Goal: Task Accomplishment & Management: Manage account settings

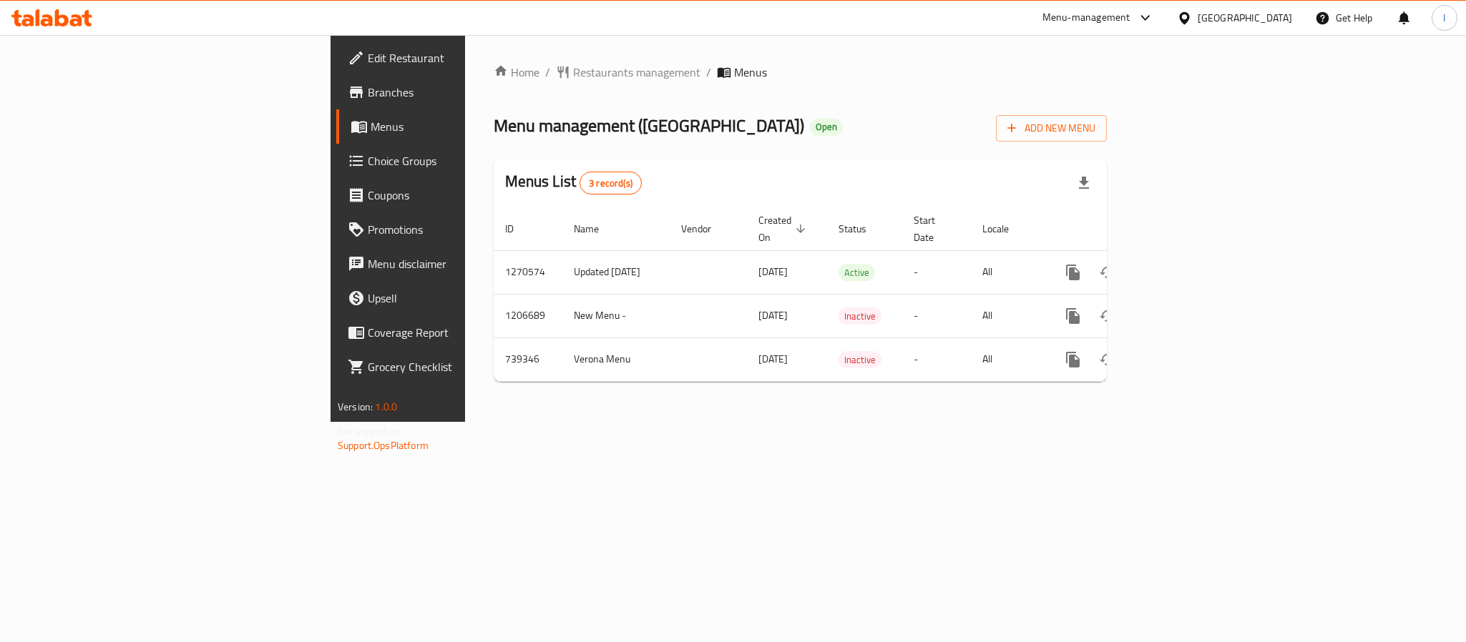
click at [618, 142] on div "Home / Restaurants management / Menus Menu management ( Verona ) Open Add New M…" at bounding box center [800, 229] width 613 height 330
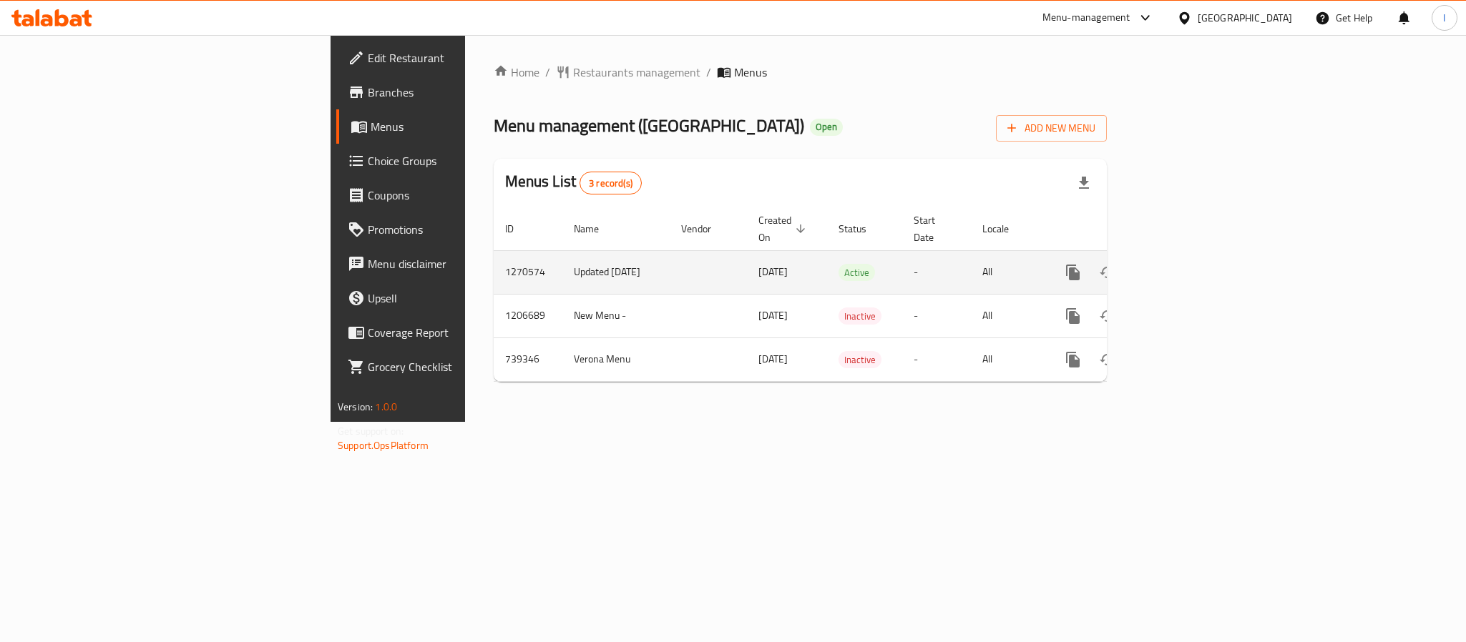
click at [1193, 255] on link "enhanced table" at bounding box center [1176, 272] width 34 height 34
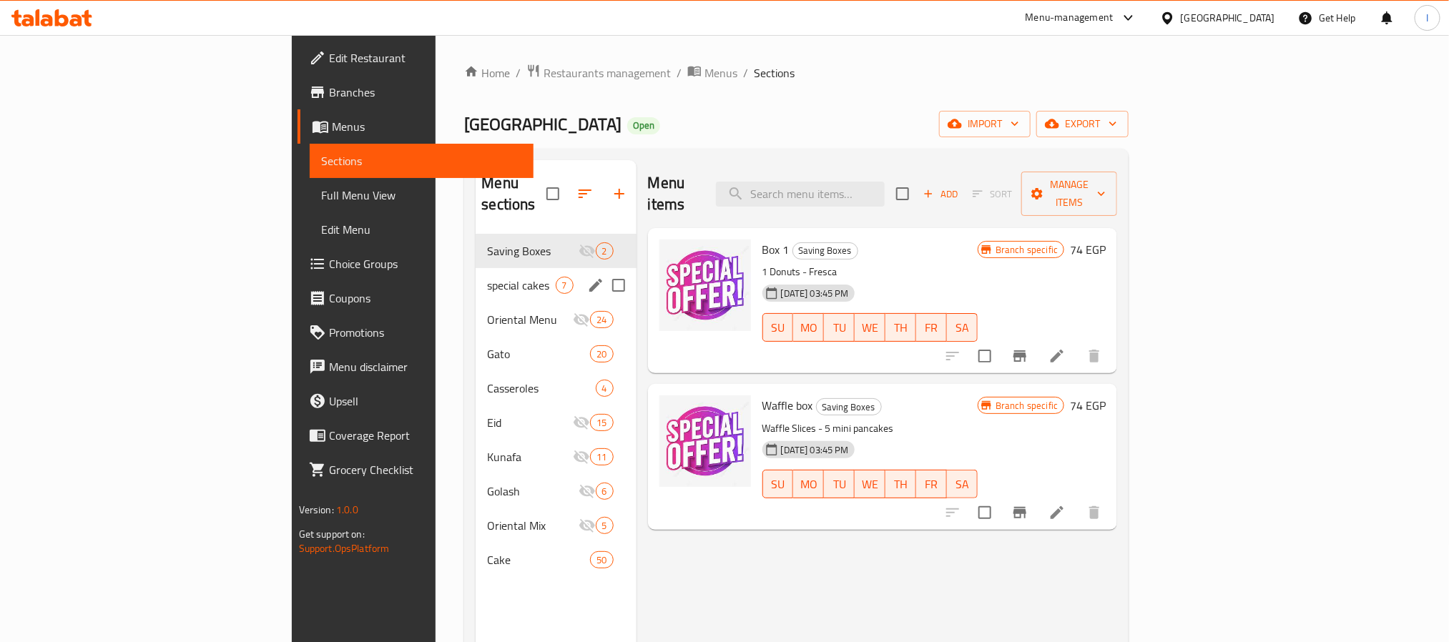
click at [476, 273] on div "special cakes 7" at bounding box center [556, 285] width 160 height 34
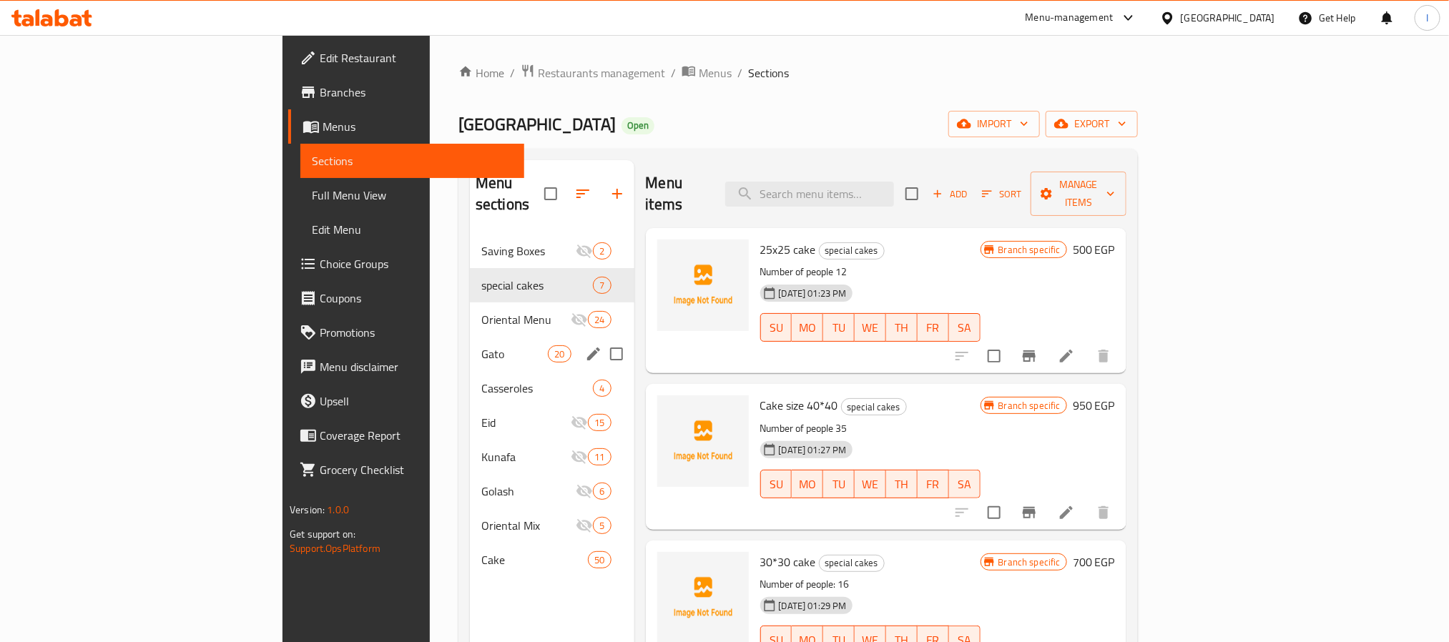
click at [481, 345] on span "Gato" at bounding box center [514, 353] width 67 height 17
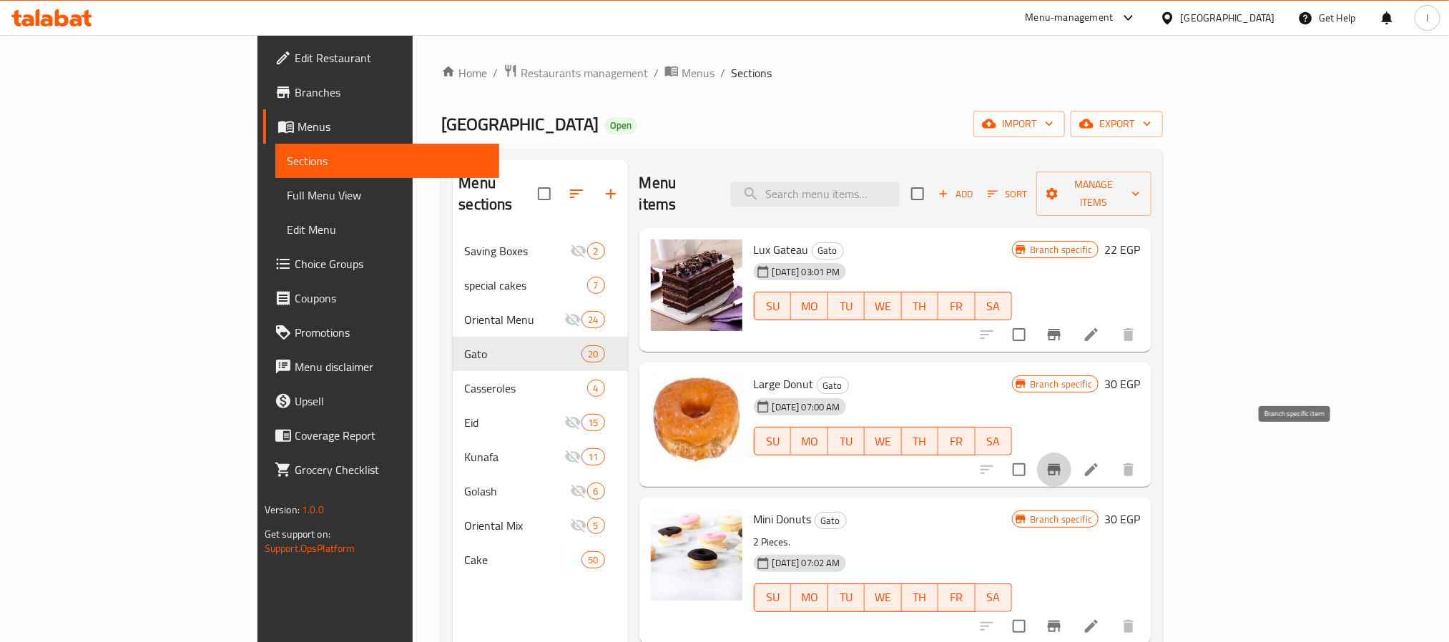
click at [1061, 464] on icon "Branch-specific-item" at bounding box center [1054, 469] width 13 height 11
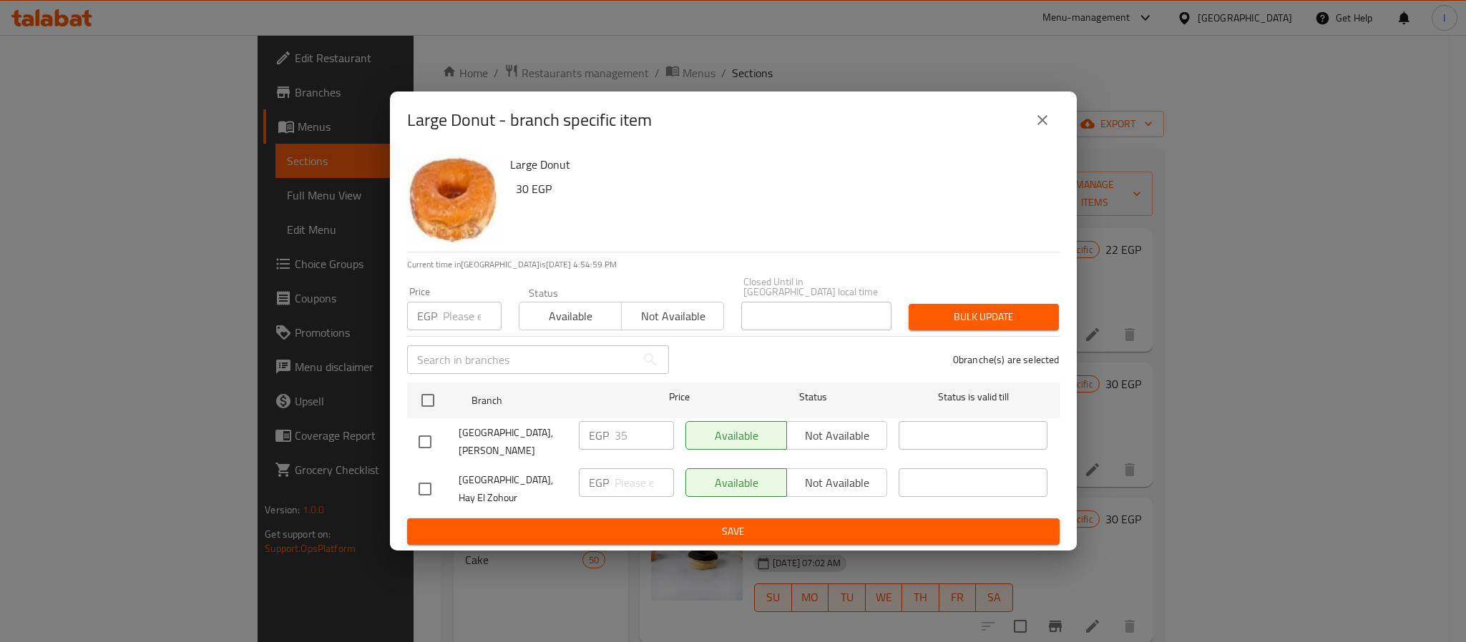
click at [1039, 129] on icon "close" at bounding box center [1042, 120] width 17 height 17
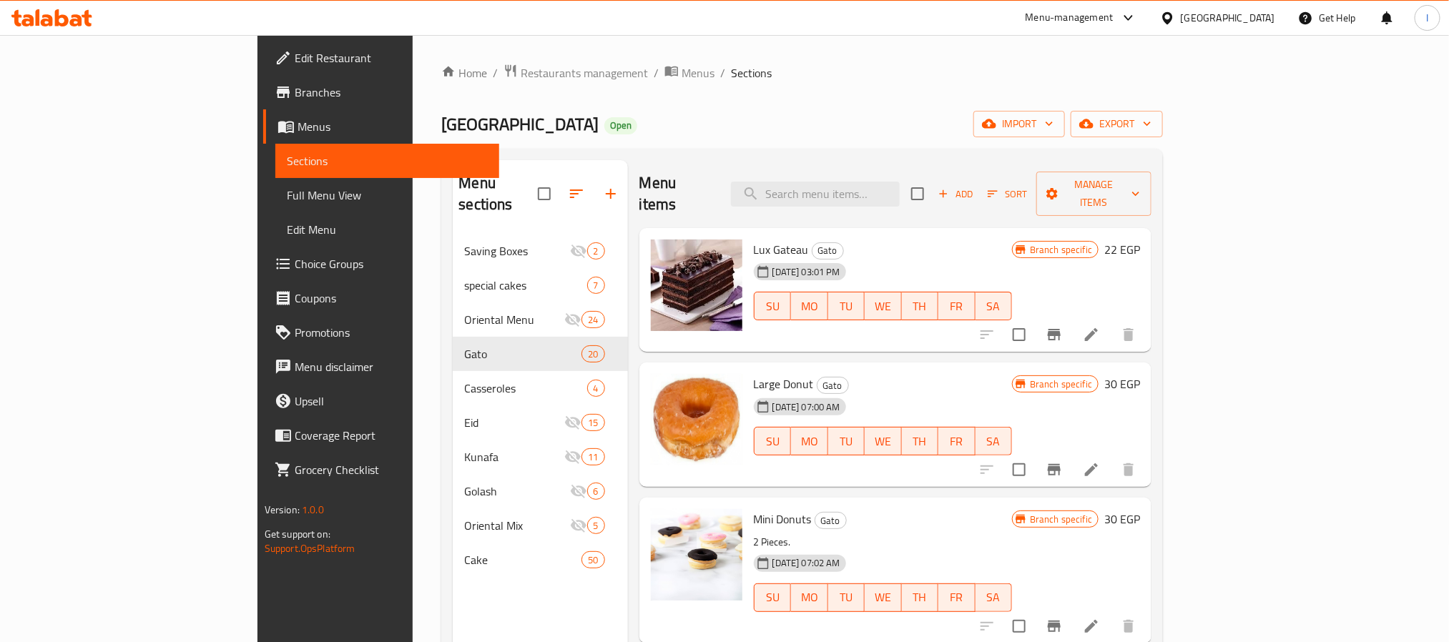
click at [441, 125] on span "[GEOGRAPHIC_DATA]" at bounding box center [519, 124] width 157 height 32
copy span "[GEOGRAPHIC_DATA]"
click at [691, 97] on div "Home / Restaurants management / Menus / Sections Verona Open import export Menu…" at bounding box center [802, 439] width 722 height 750
click at [441, 119] on span "[GEOGRAPHIC_DATA]" at bounding box center [519, 124] width 157 height 32
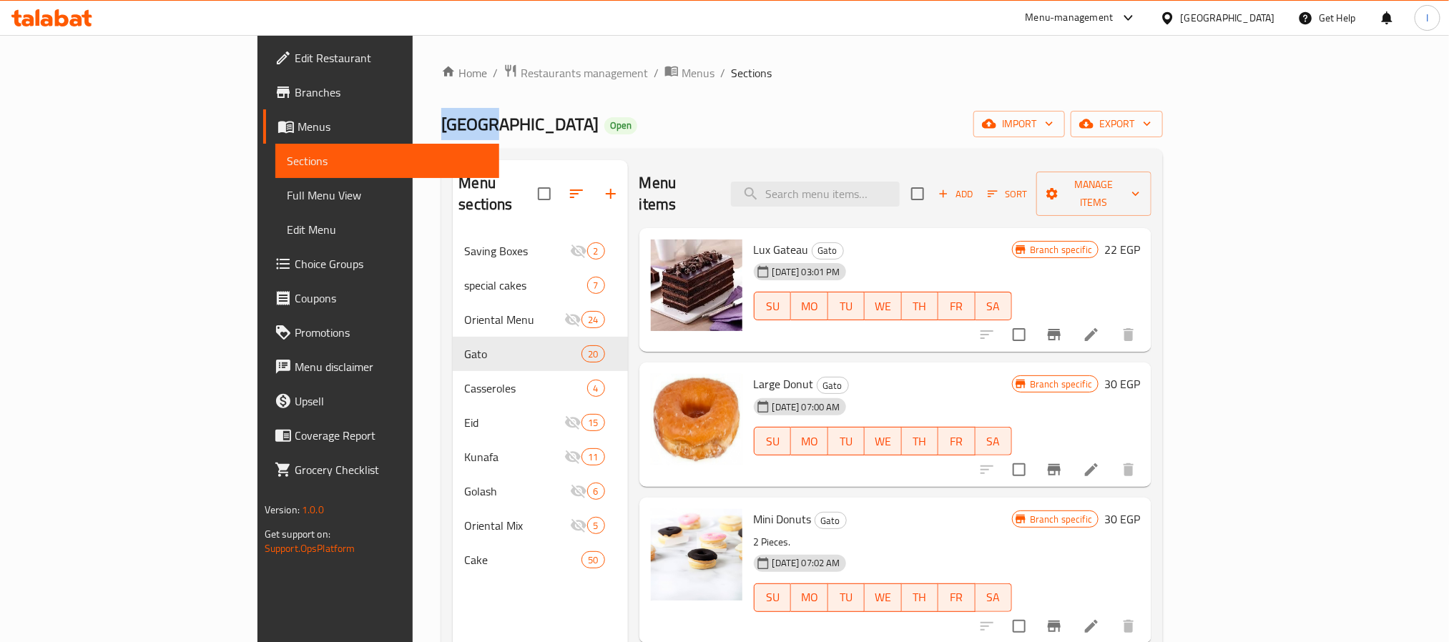
click at [441, 119] on span "[GEOGRAPHIC_DATA]" at bounding box center [519, 124] width 157 height 32
copy span "[GEOGRAPHIC_DATA]"
click at [674, 105] on div "Home / Restaurants management / Menus / Sections Verona Open import export Menu…" at bounding box center [802, 439] width 722 height 750
click at [610, 125] on div "Verona Open import export" at bounding box center [802, 124] width 722 height 26
click at [295, 93] on span "Branches" at bounding box center [391, 92] width 193 height 17
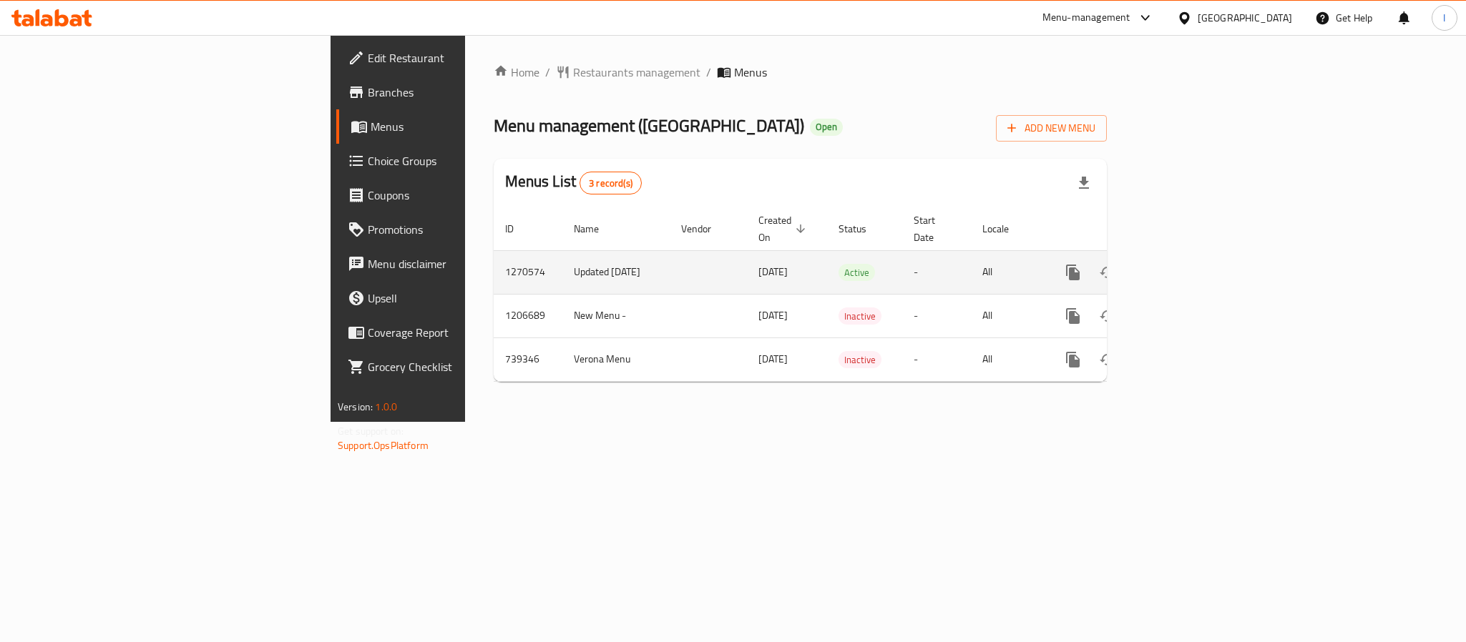
click at [1184, 264] on icon "enhanced table" at bounding box center [1175, 272] width 17 height 17
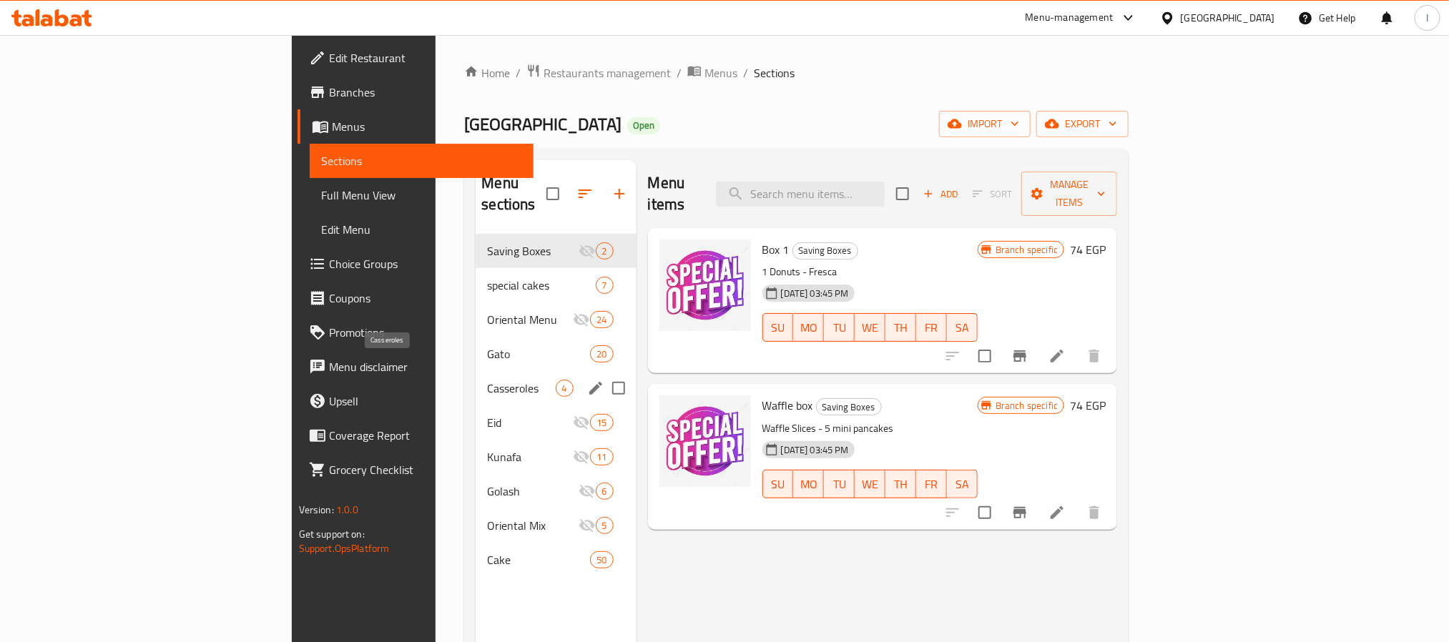
click at [487, 380] on span "Casseroles" at bounding box center [521, 388] width 68 height 17
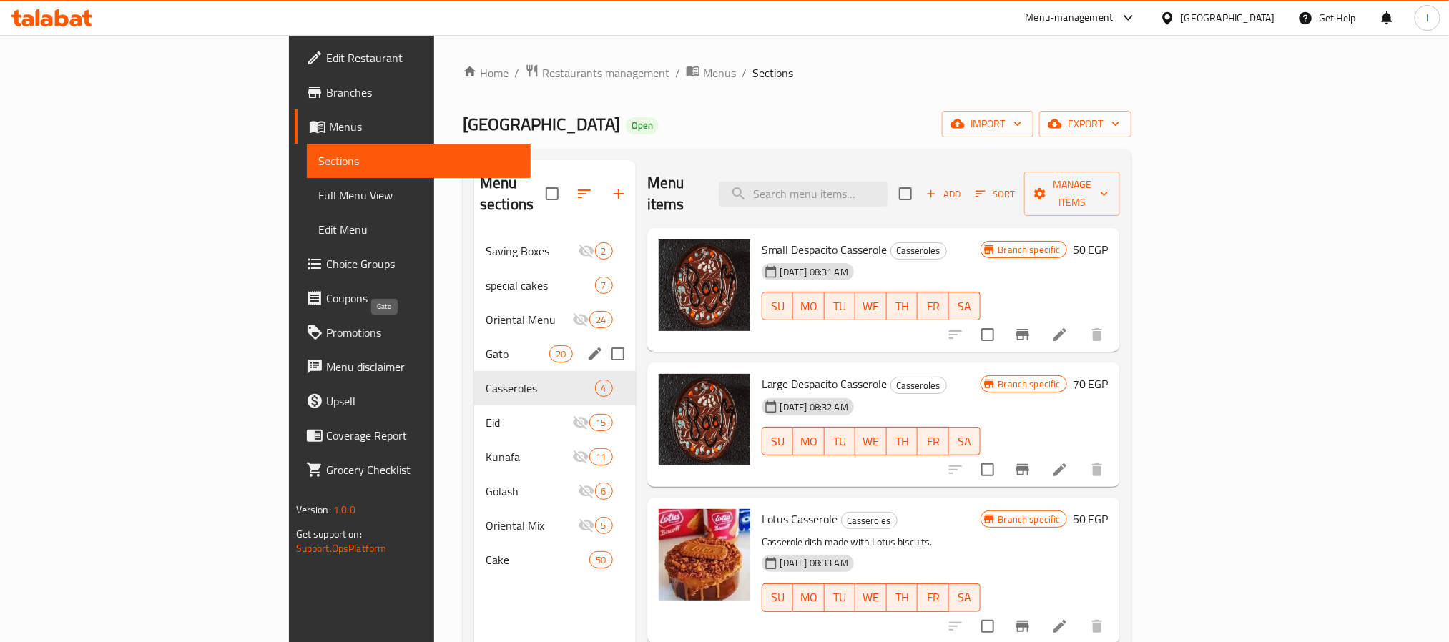
click at [486, 345] on span "Gato" at bounding box center [518, 353] width 64 height 17
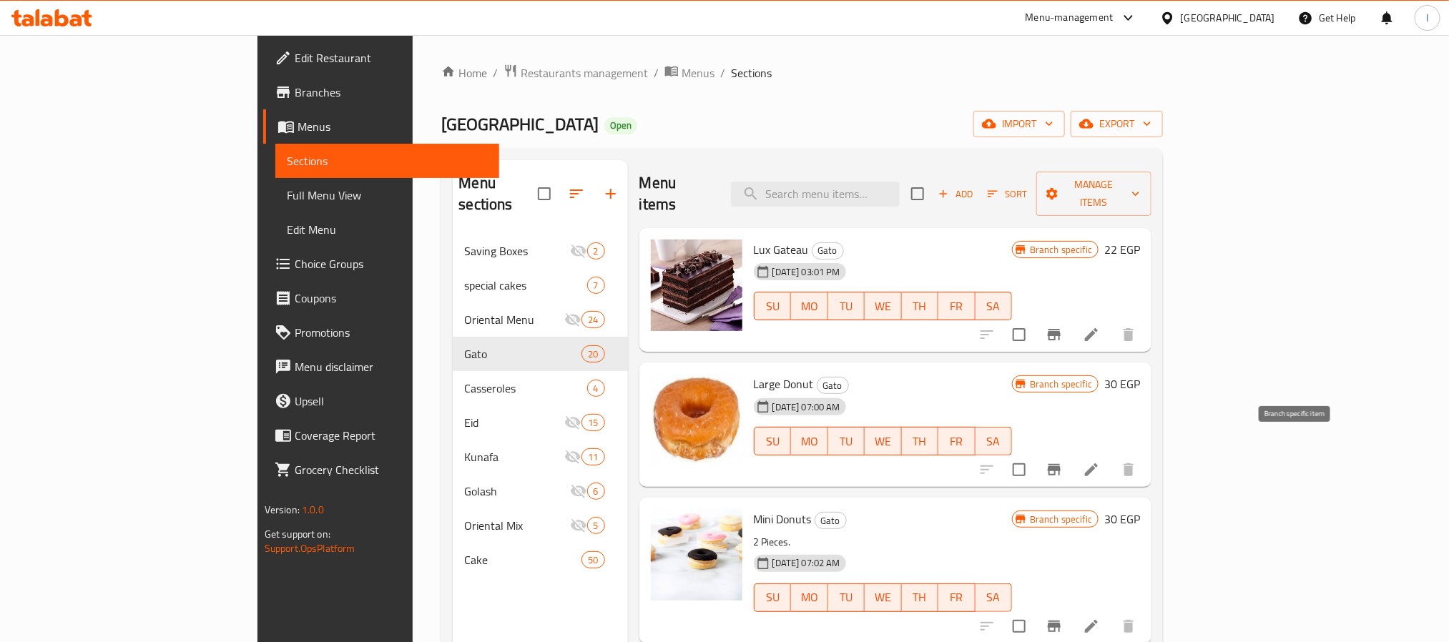
click at [1061, 464] on icon "Branch-specific-item" at bounding box center [1054, 469] width 13 height 11
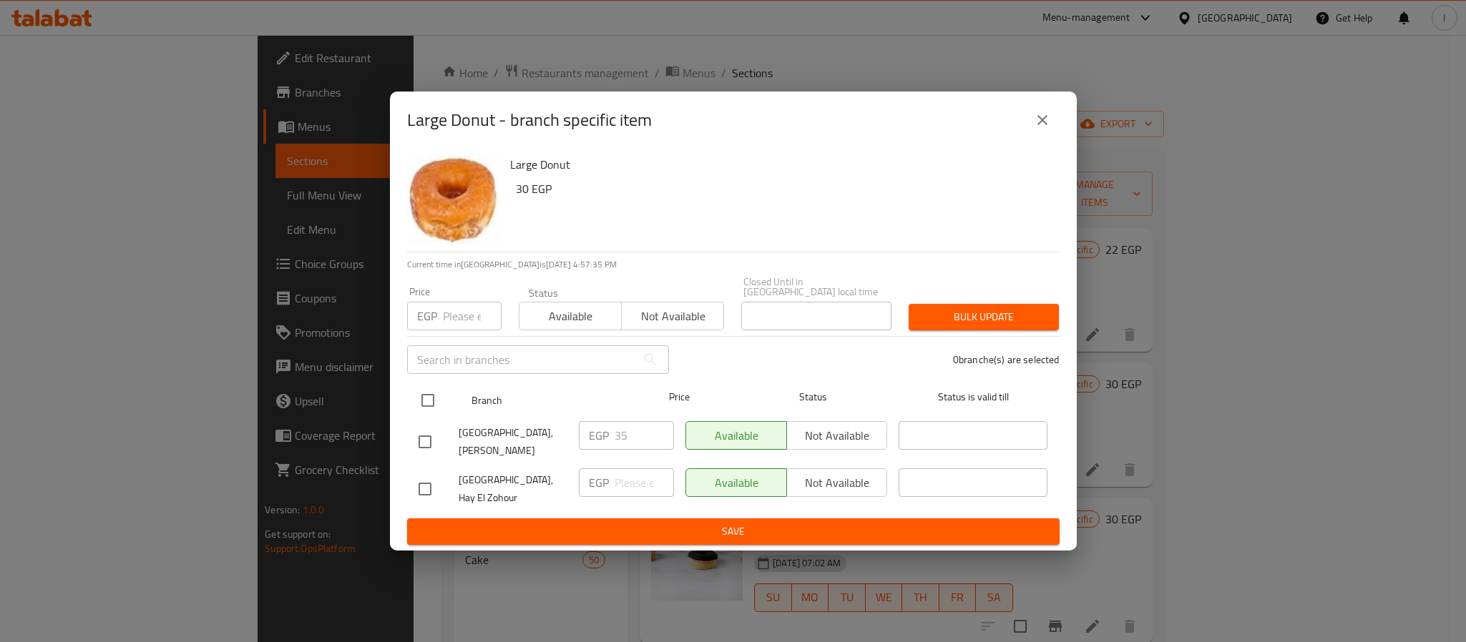
drag, startPoint x: 427, startPoint y: 410, endPoint x: 610, endPoint y: 463, distance: 190.8
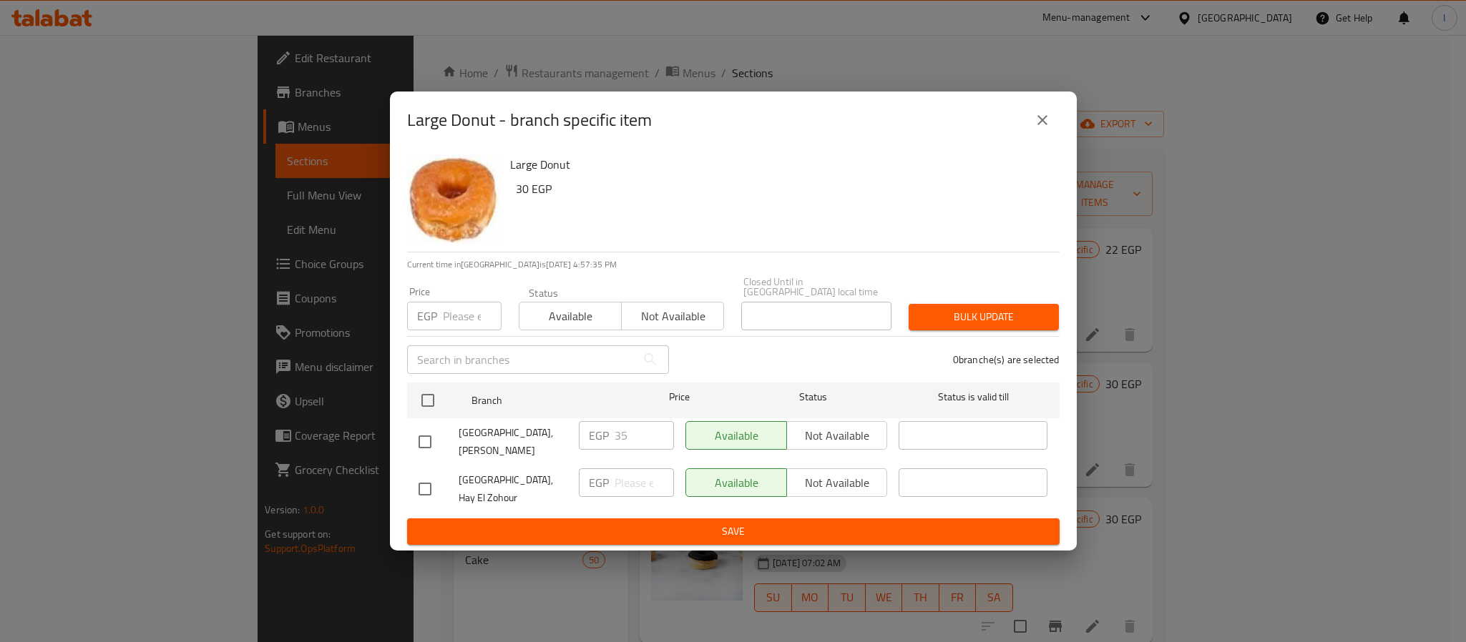
click at [432, 411] on input "checkbox" at bounding box center [428, 401] width 30 height 30
checkbox input "true"
click at [635, 476] on input "number" at bounding box center [643, 482] width 59 height 29
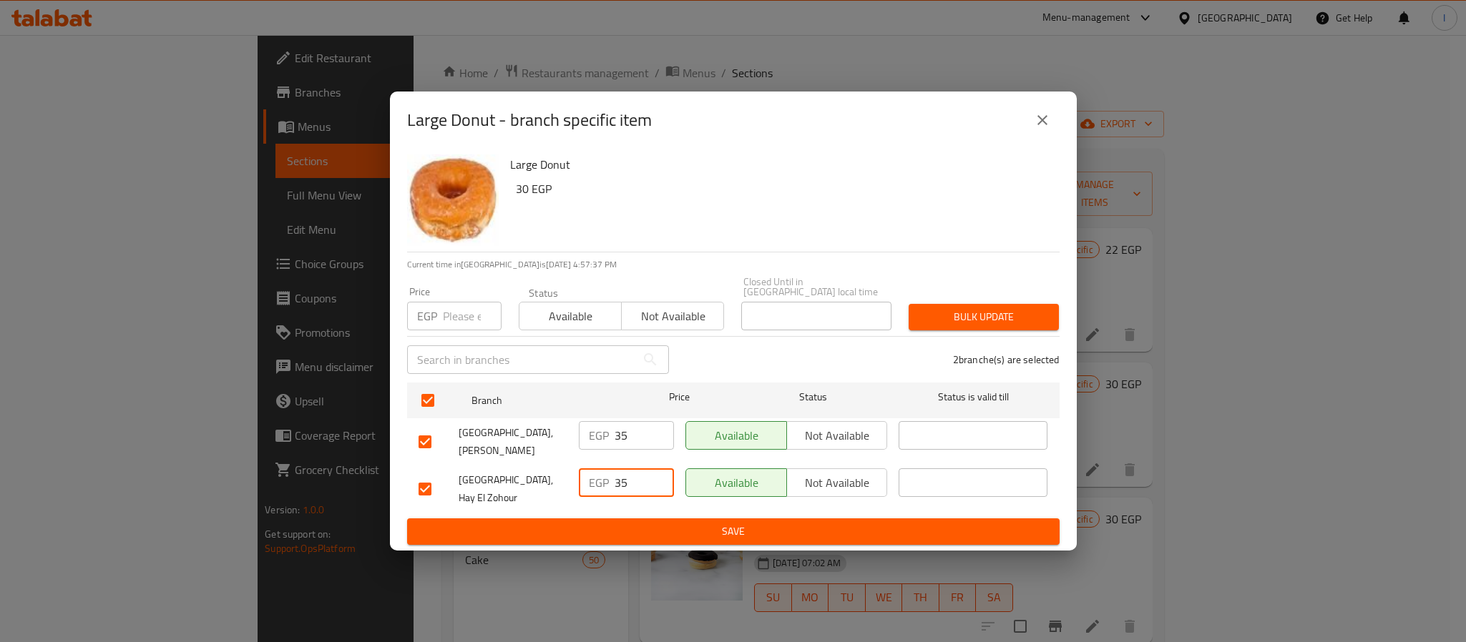
type input "35"
click at [629, 523] on span "Save" at bounding box center [732, 532] width 629 height 18
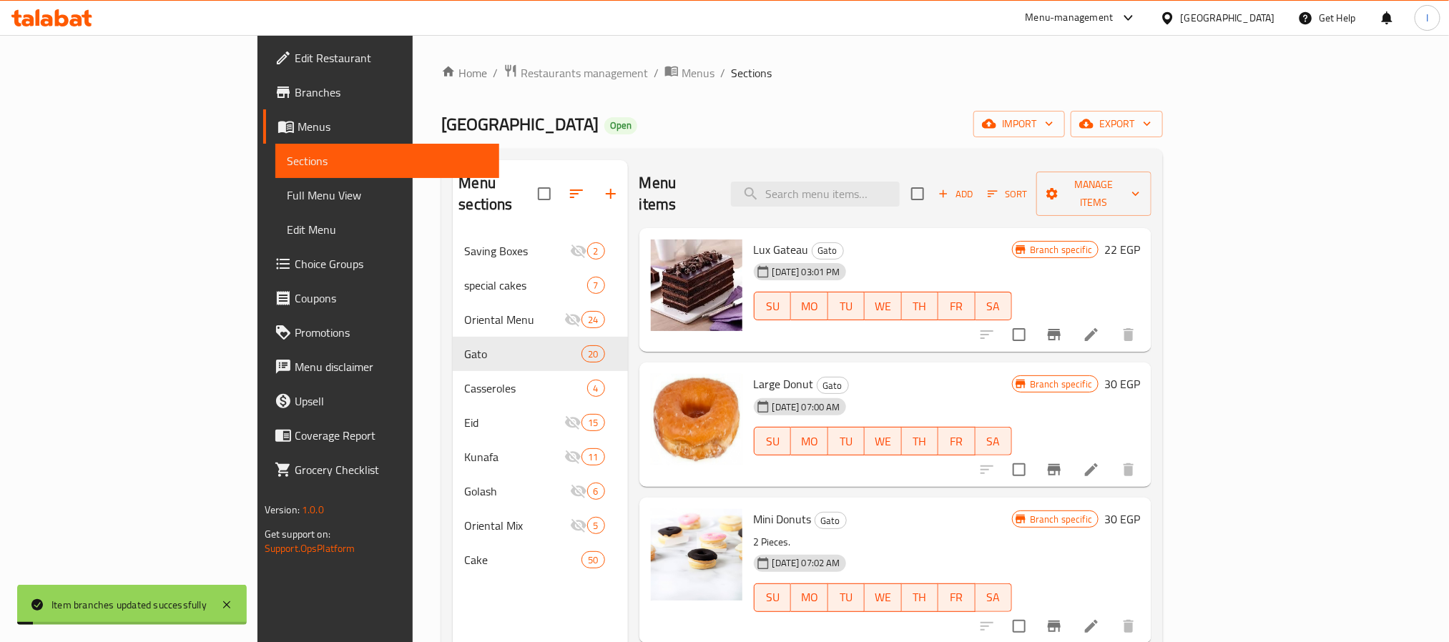
click at [1041, 136] on div "Verona Open import export" at bounding box center [802, 124] width 722 height 26
drag, startPoint x: 112, startPoint y: 99, endPoint x: 163, endPoint y: 97, distance: 51.5
click at [295, 99] on span "Branches" at bounding box center [391, 92] width 193 height 17
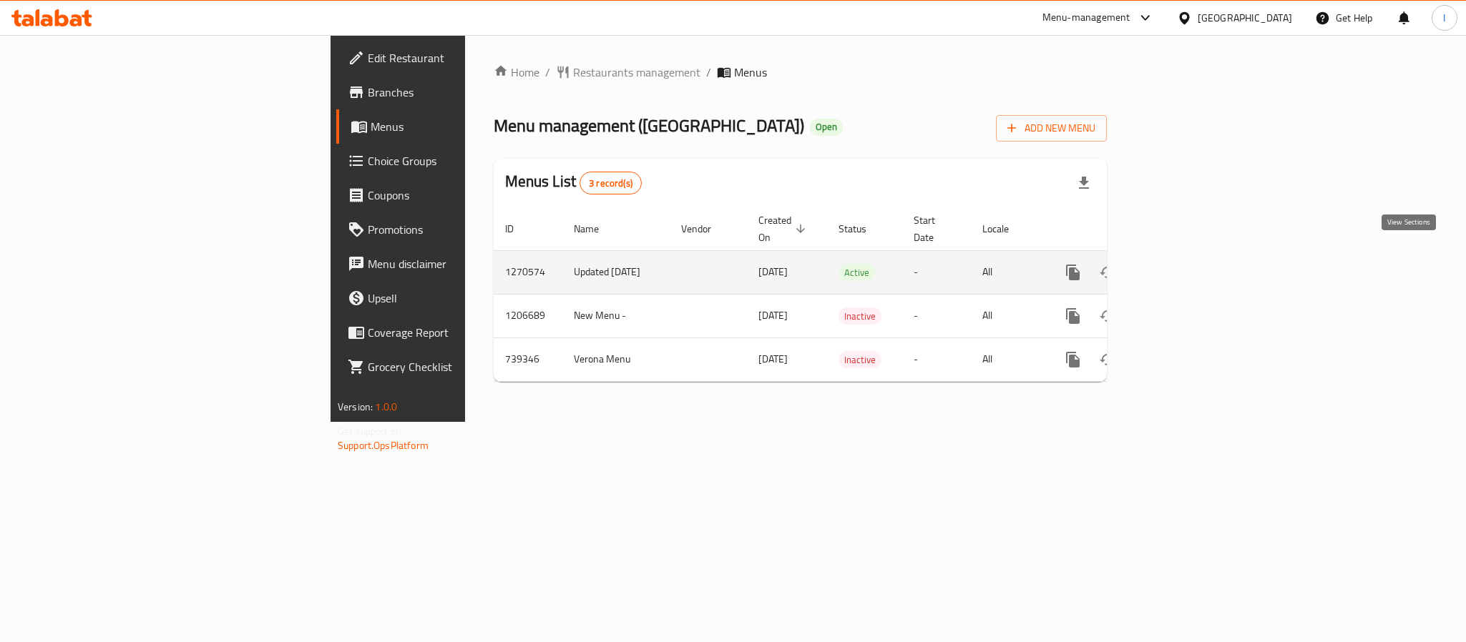
click at [1184, 264] on icon "enhanced table" at bounding box center [1175, 272] width 17 height 17
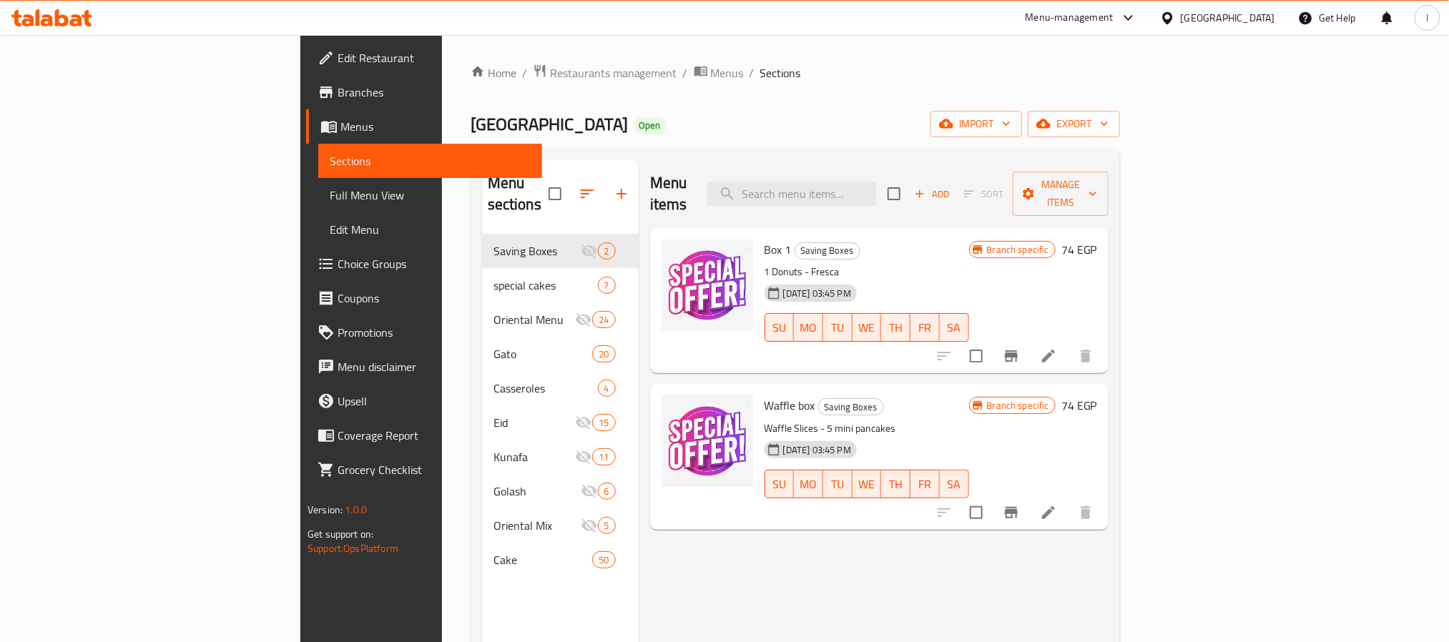
click at [734, 118] on div "Verona Open import export" at bounding box center [795, 124] width 649 height 26
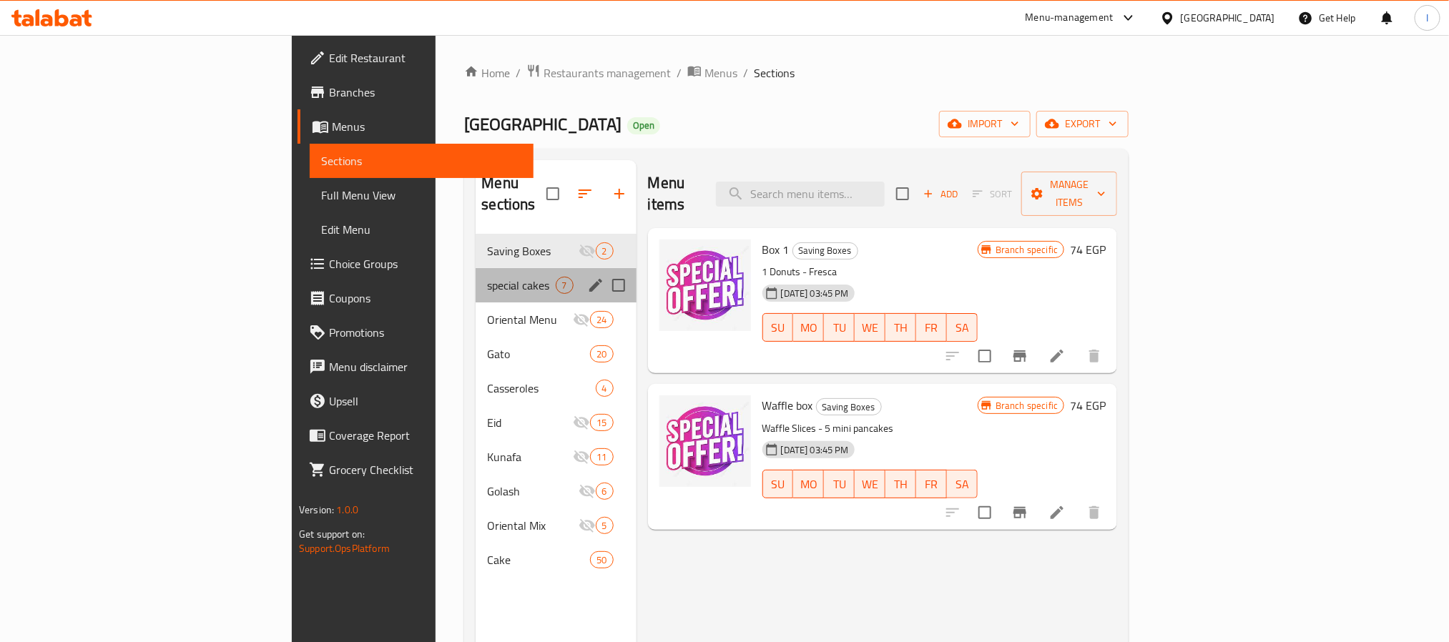
click at [476, 277] on div "special cakes 7" at bounding box center [556, 285] width 160 height 34
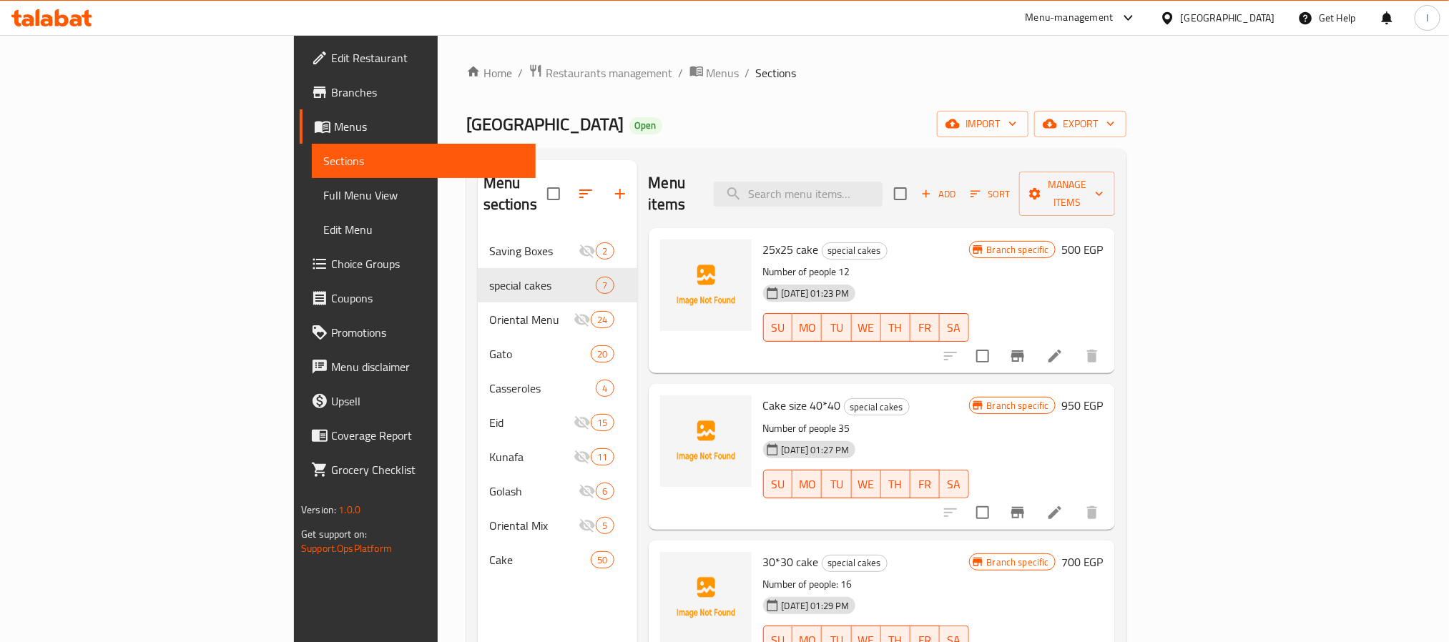
click at [732, 136] on div "Verona Open import export" at bounding box center [796, 124] width 660 height 26
click at [1075, 343] on li at bounding box center [1055, 356] width 40 height 26
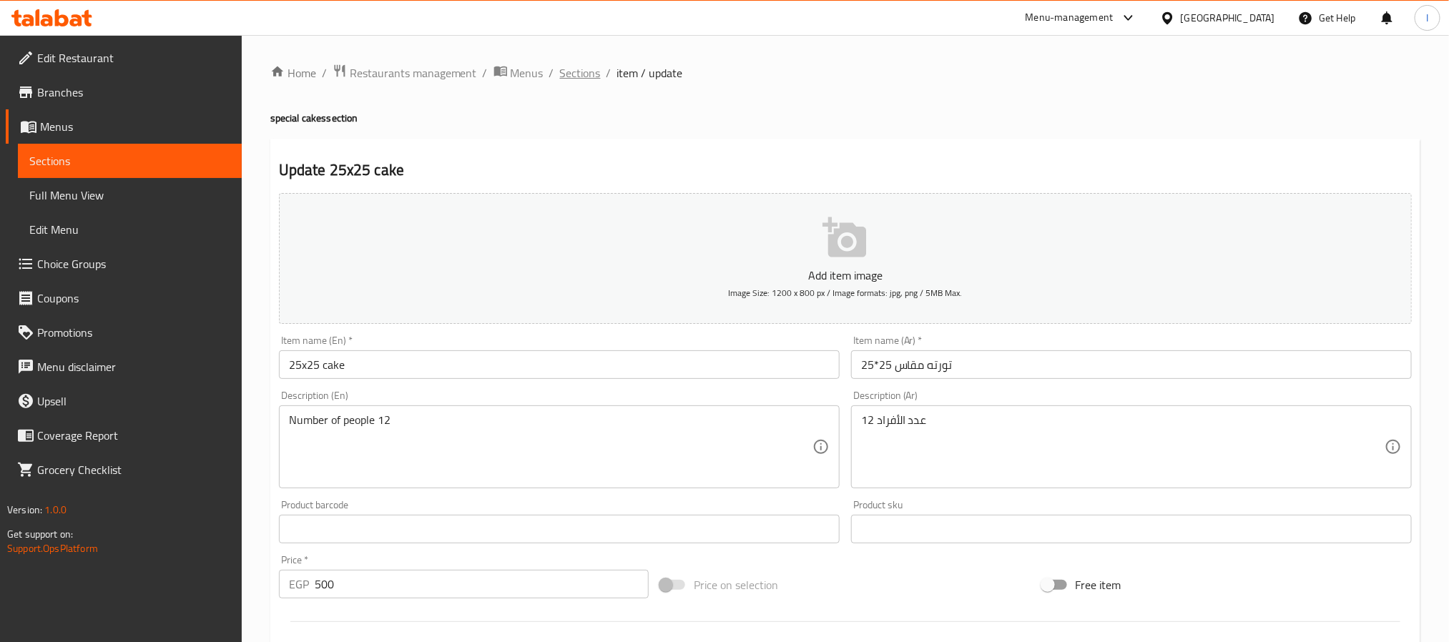
click at [595, 77] on span "Sections" at bounding box center [580, 72] width 41 height 17
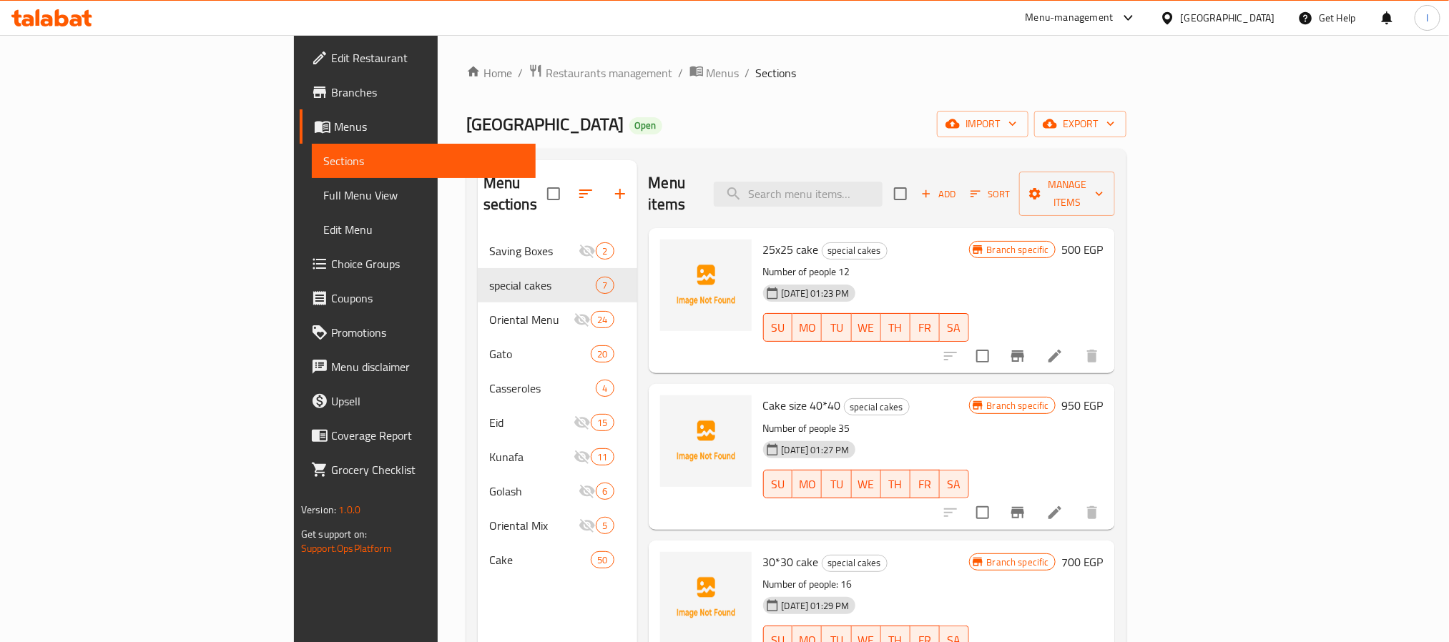
click at [905, 139] on div "Home / Restaurants management / Menus / Sections Verona Open import export Menu…" at bounding box center [796, 439] width 660 height 750
drag, startPoint x: 104, startPoint y: 97, endPoint x: 131, endPoint y: 109, distance: 30.1
click at [331, 97] on span "Branches" at bounding box center [427, 92] width 193 height 17
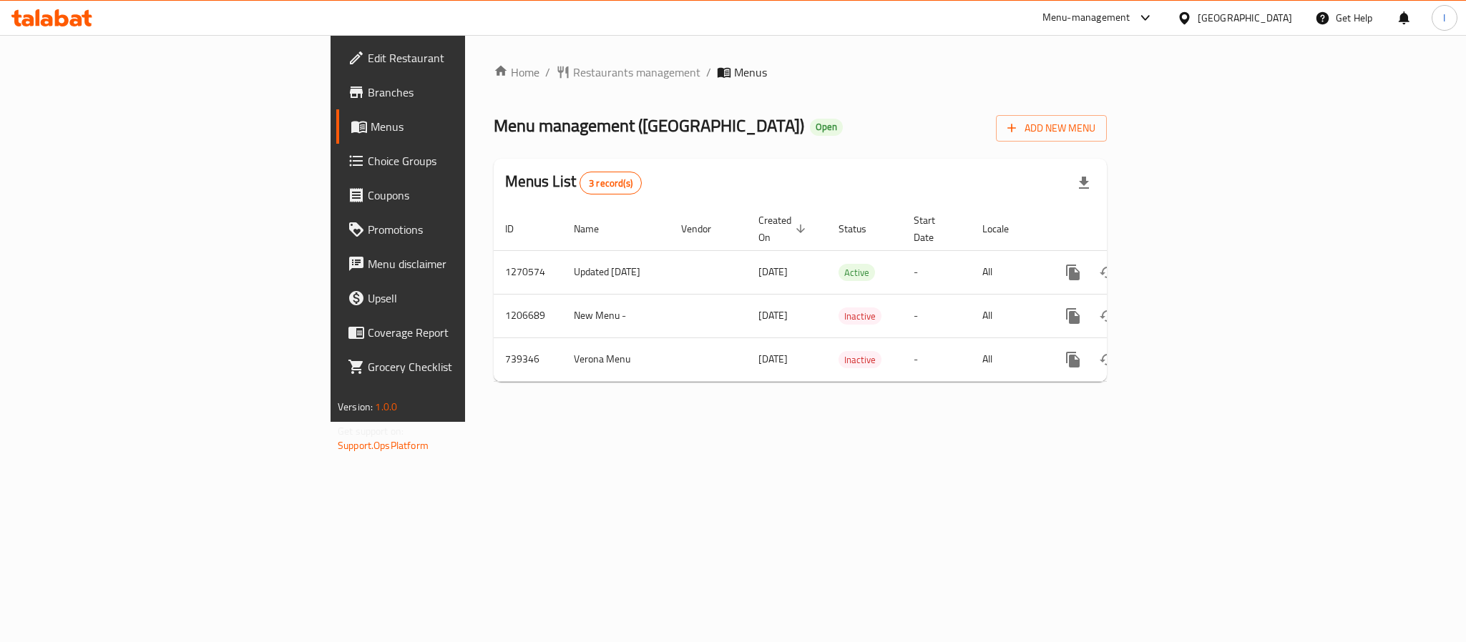
click at [855, 159] on div "Menus List 3 record(s)" at bounding box center [800, 183] width 613 height 49
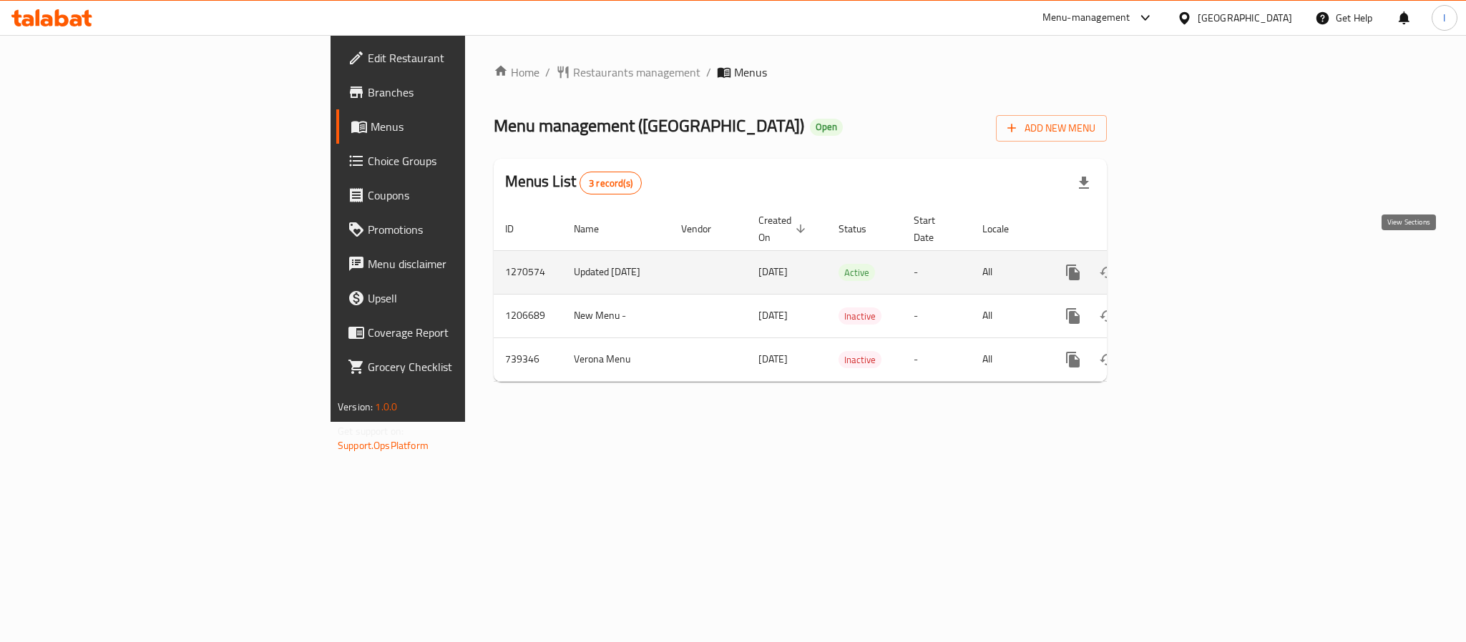
click at [1182, 266] on icon "enhanced table" at bounding box center [1175, 272] width 13 height 13
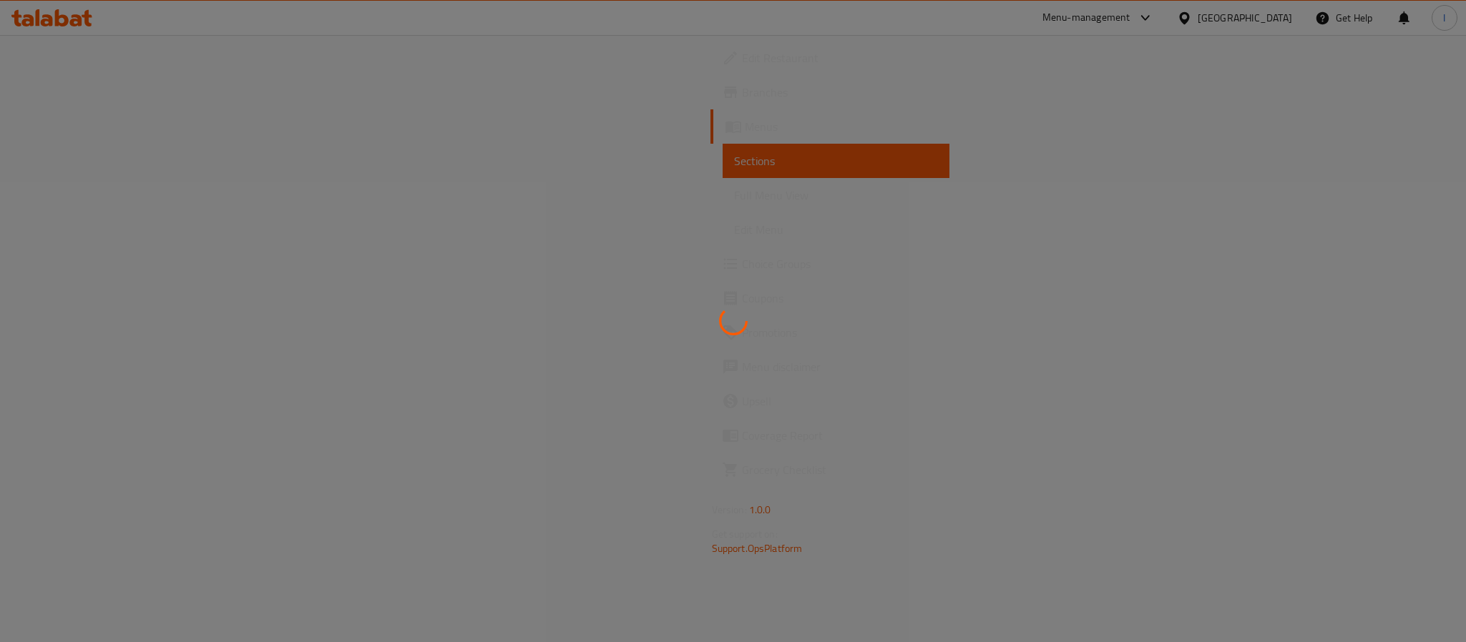
click at [895, 112] on div at bounding box center [733, 321] width 1466 height 642
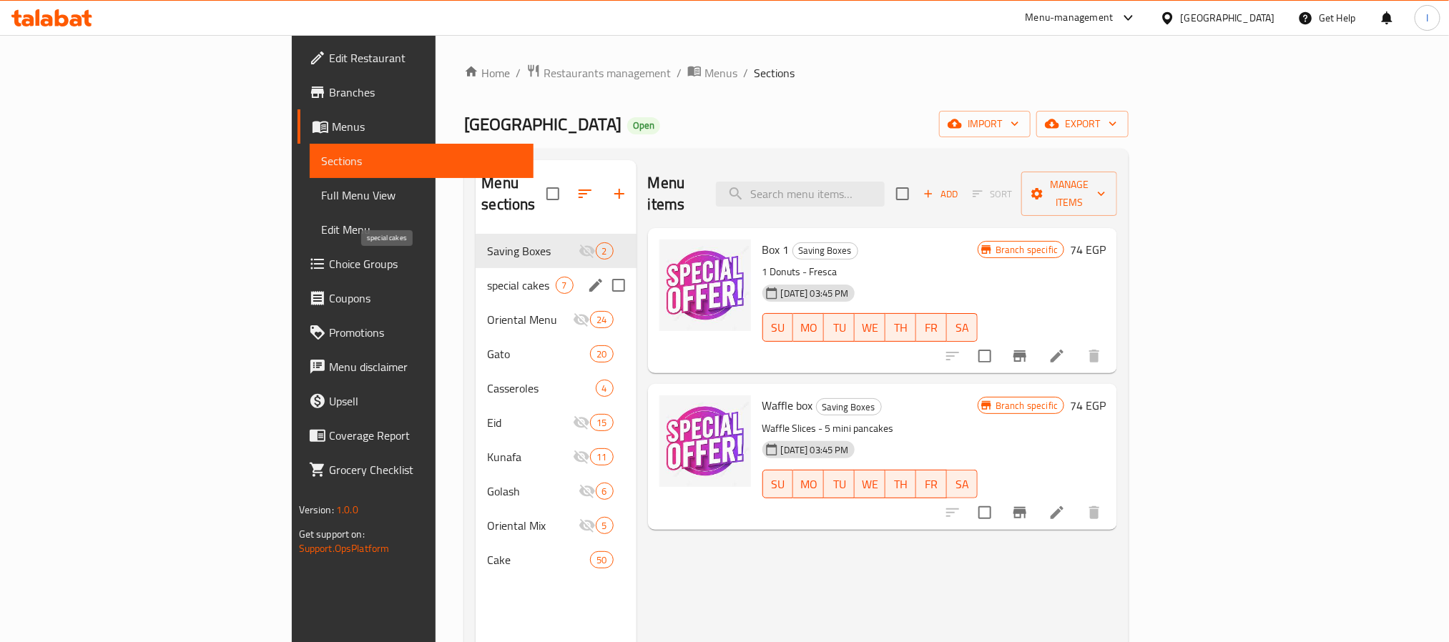
click at [487, 277] on span "special cakes" at bounding box center [521, 285] width 68 height 17
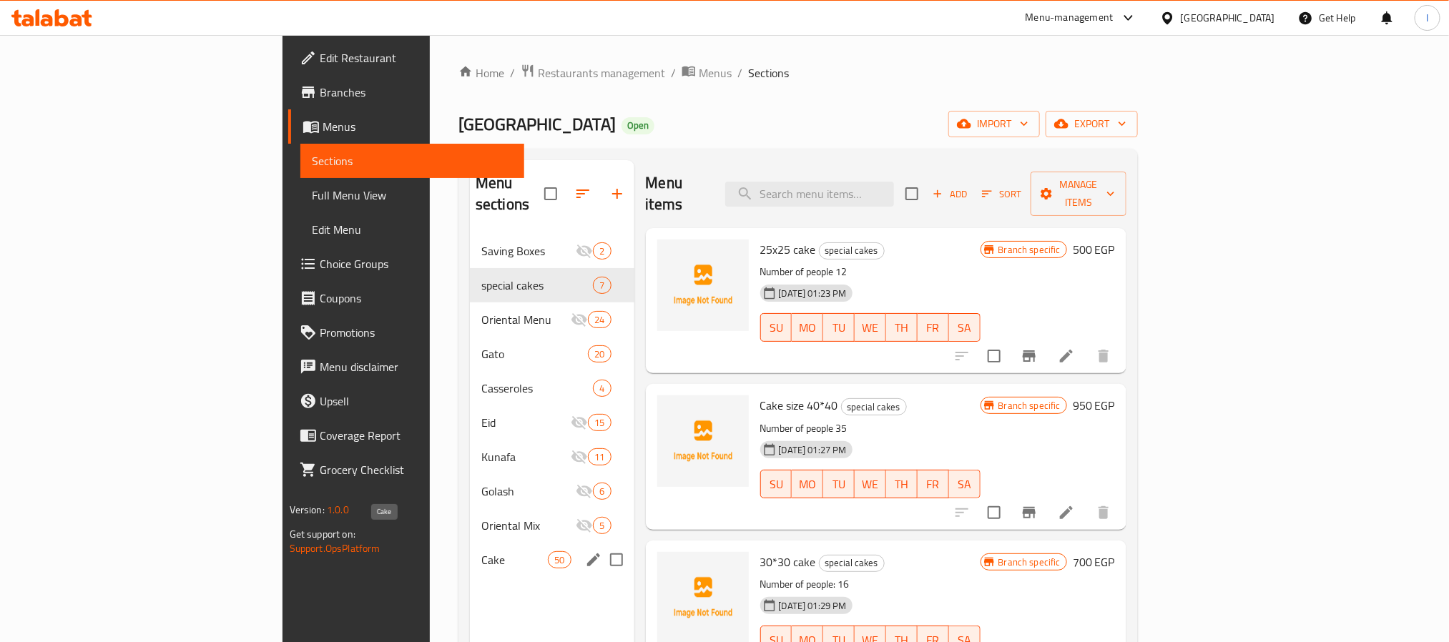
click at [481, 551] on span "Cake" at bounding box center [514, 559] width 67 height 17
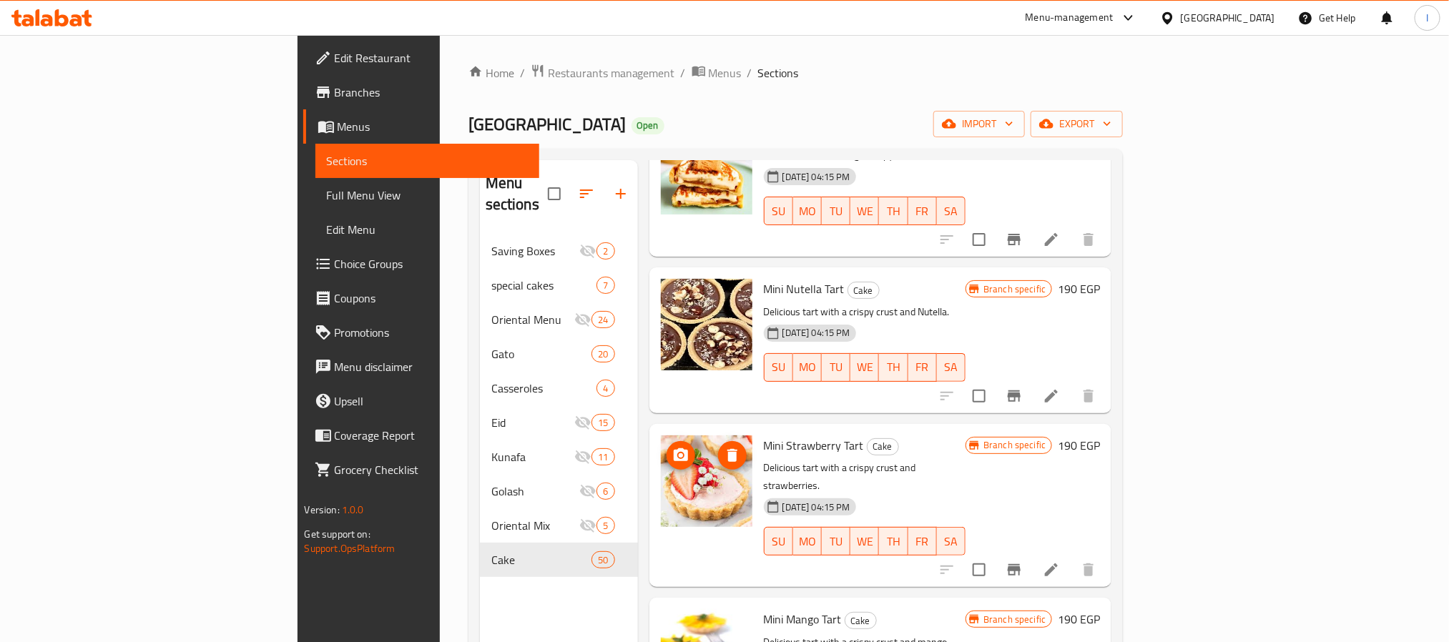
scroll to position [644, 0]
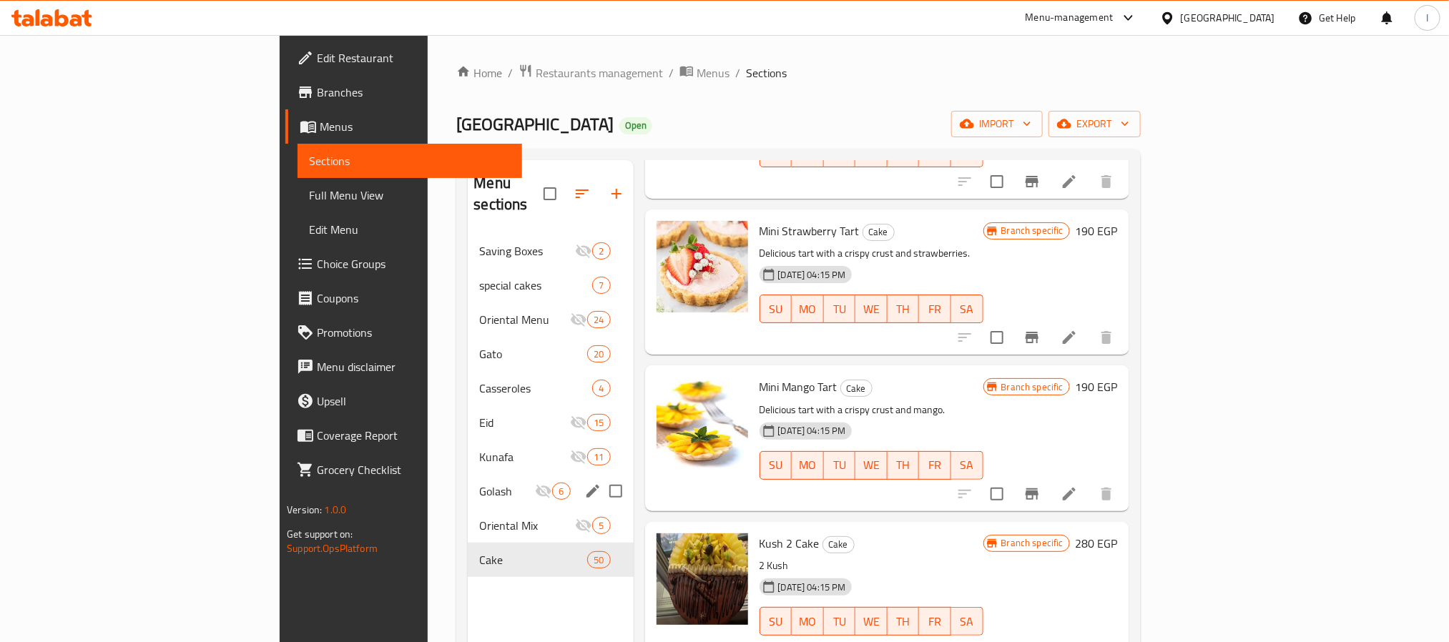
click at [468, 509] on div "Oriental Mix 5" at bounding box center [550, 526] width 165 height 34
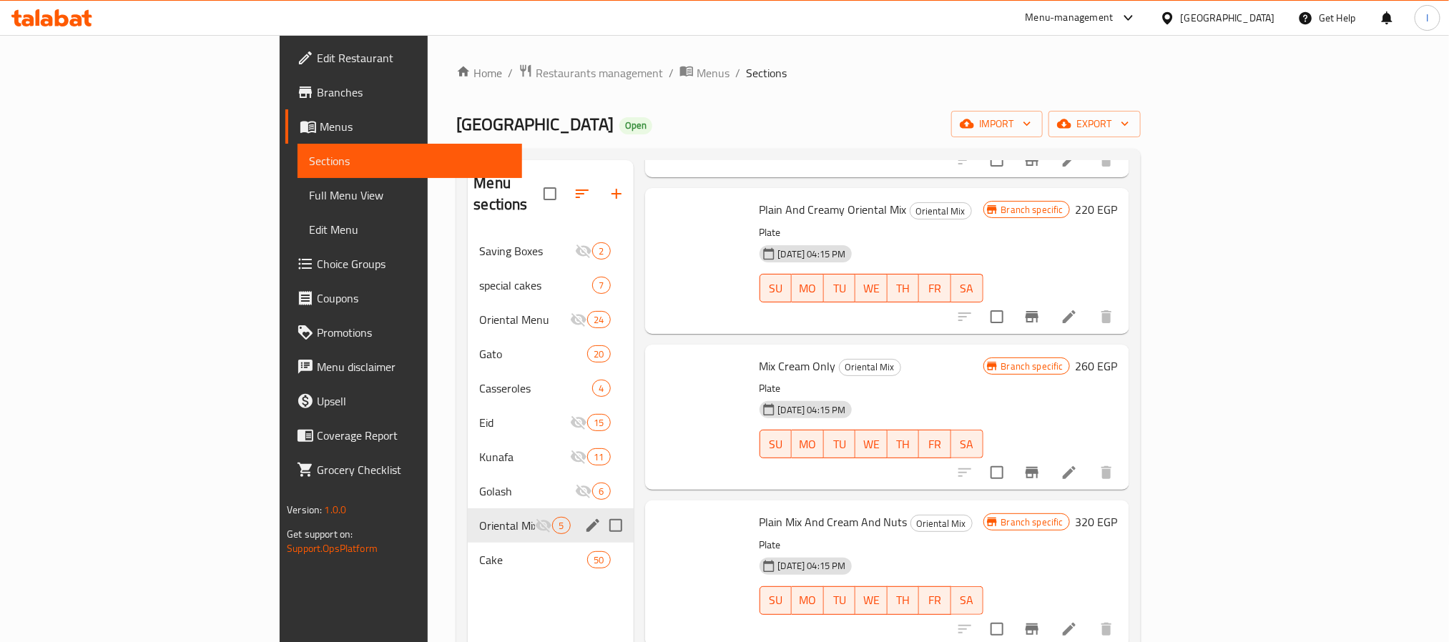
scroll to position [174, 0]
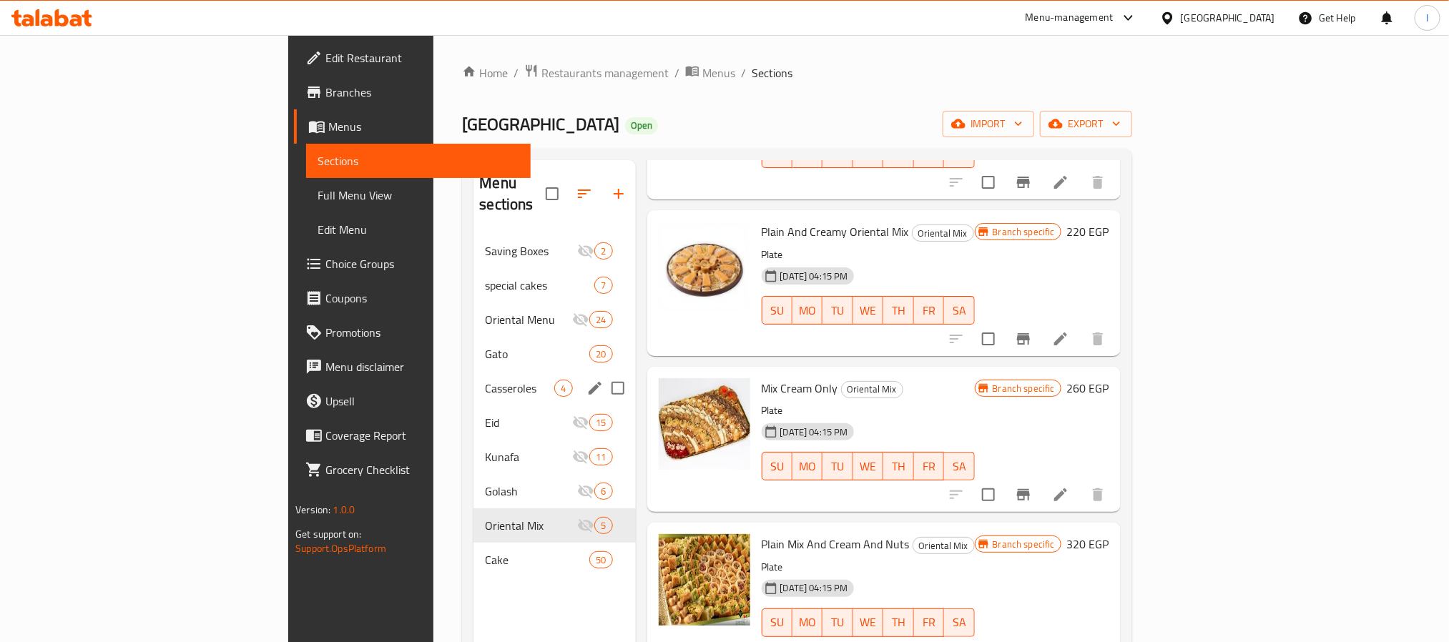
click at [473, 380] on div "Casseroles 4" at bounding box center [554, 388] width 162 height 34
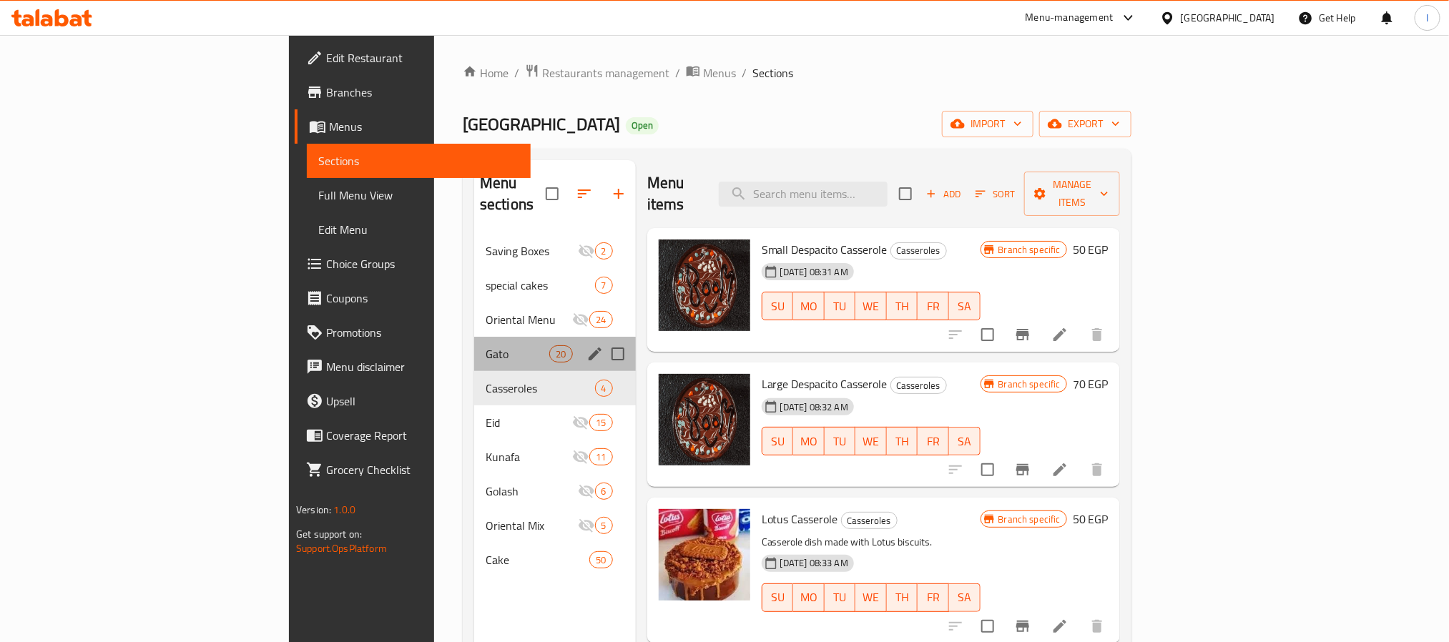
click at [474, 348] on div "Gato 20" at bounding box center [555, 354] width 162 height 34
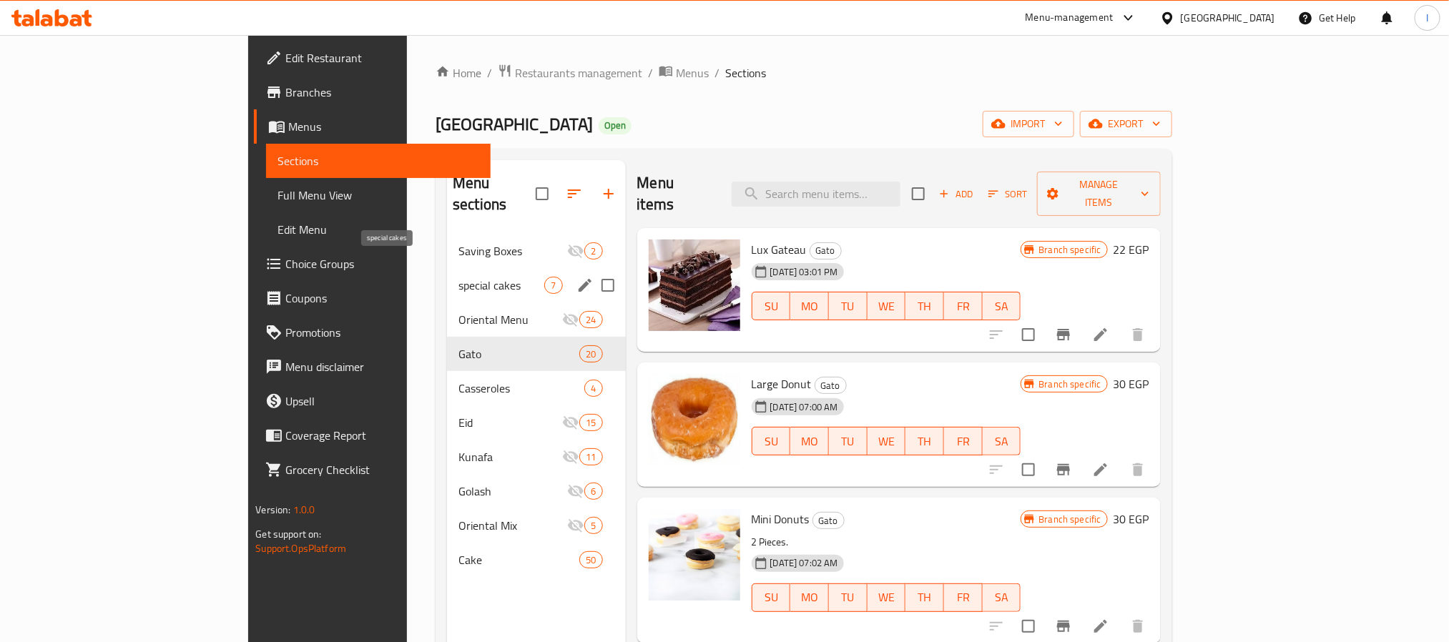
click at [458, 277] on span "special cakes" at bounding box center [501, 285] width 86 height 17
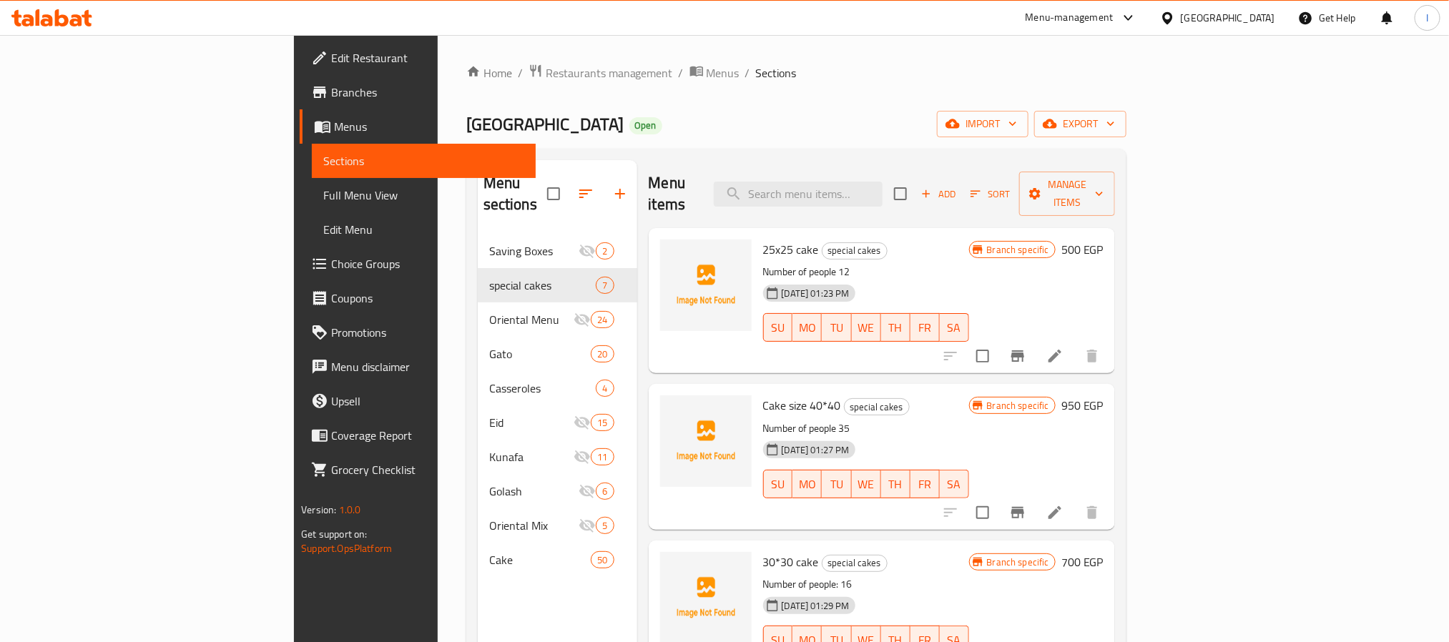
click at [717, 146] on div "Home / Restaurants management / Menus / Sections Verona Open import export Menu…" at bounding box center [796, 439] width 660 height 750
click at [712, 172] on div "Menu items Add Sort Manage items" at bounding box center [882, 194] width 466 height 68
click at [546, 72] on span "Restaurants management" at bounding box center [609, 72] width 127 height 17
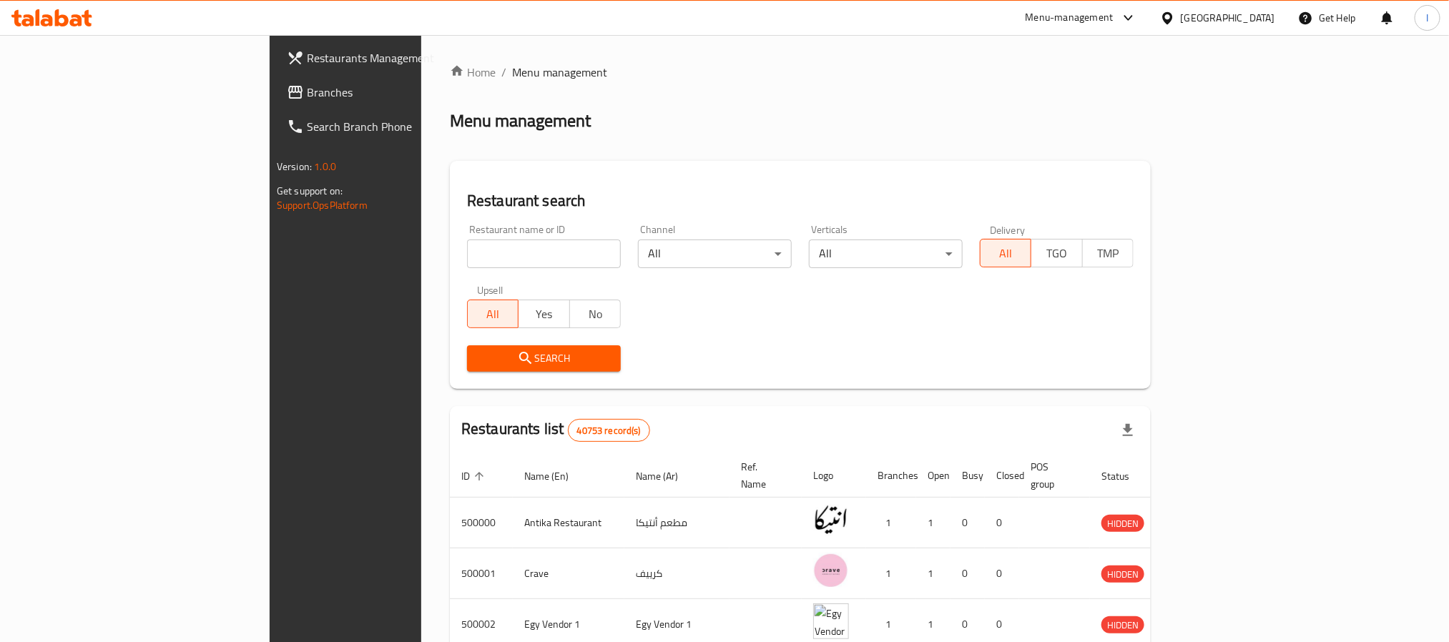
click at [307, 91] on span "Branches" at bounding box center [403, 92] width 193 height 17
